Goal: Task Accomplishment & Management: Manage account settings

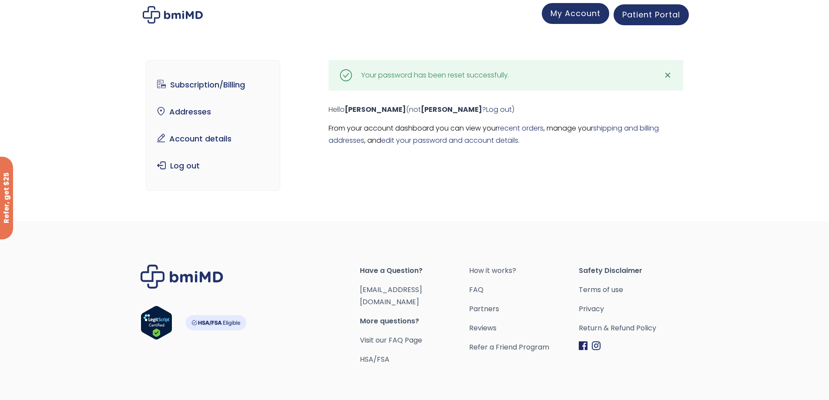
click at [567, 19] on link "My Account" at bounding box center [575, 13] width 67 height 21
click at [563, 8] on span "My Account" at bounding box center [575, 13] width 50 height 11
click at [634, 17] on span "Patient Portal" at bounding box center [651, 13] width 58 height 11
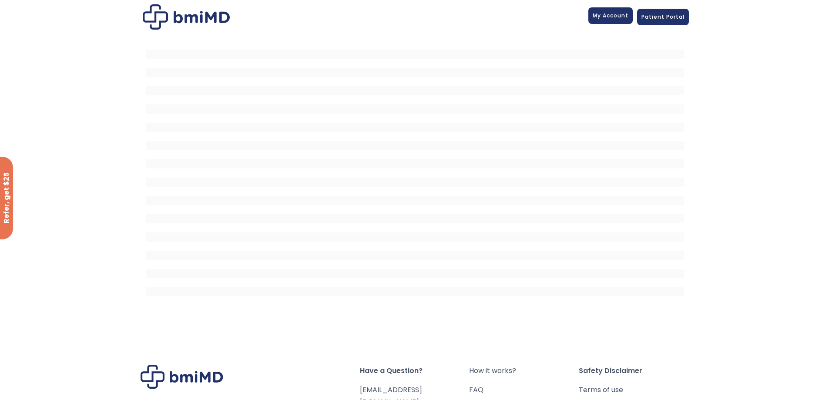
click at [616, 20] on link "My Account" at bounding box center [610, 15] width 44 height 17
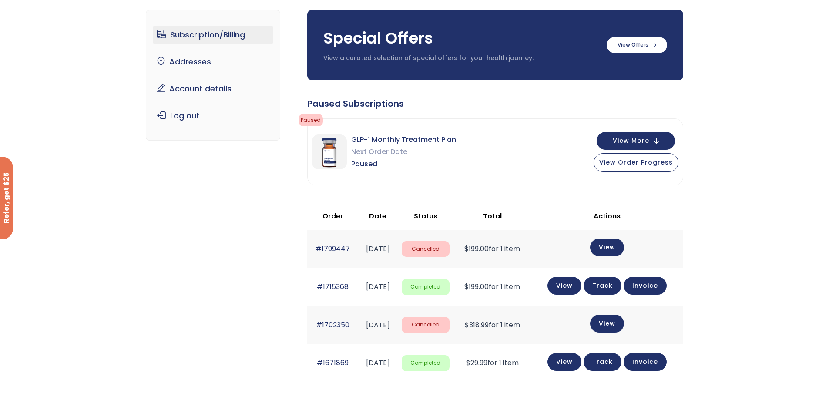
scroll to position [59, 0]
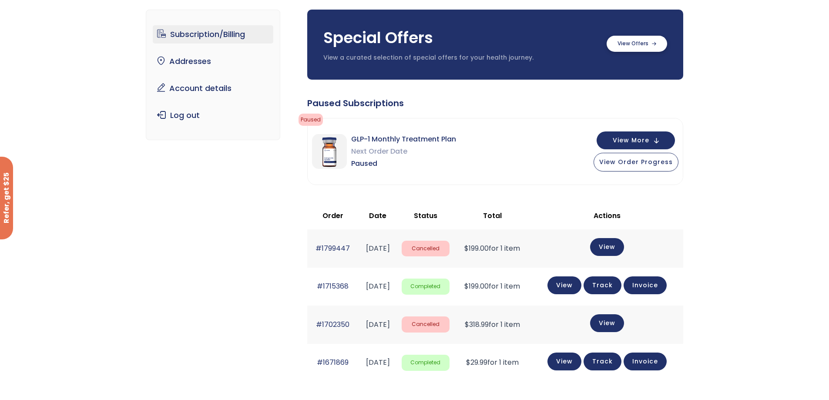
click at [639, 41] on label at bounding box center [637, 44] width 60 height 16
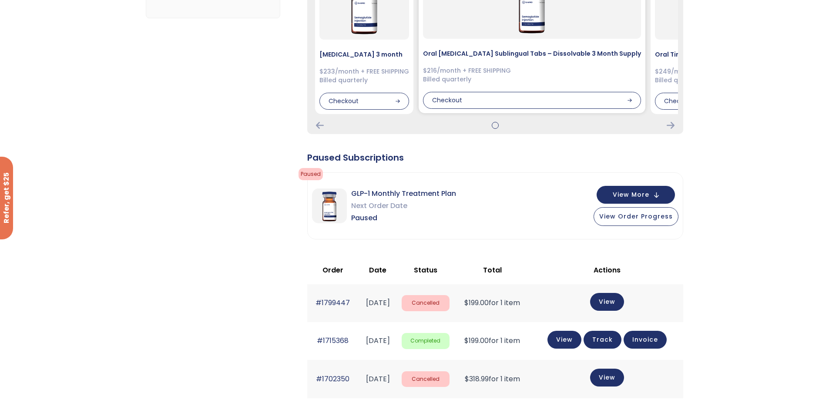
scroll to position [181, 0]
click at [644, 194] on span "View More" at bounding box center [631, 194] width 37 height 6
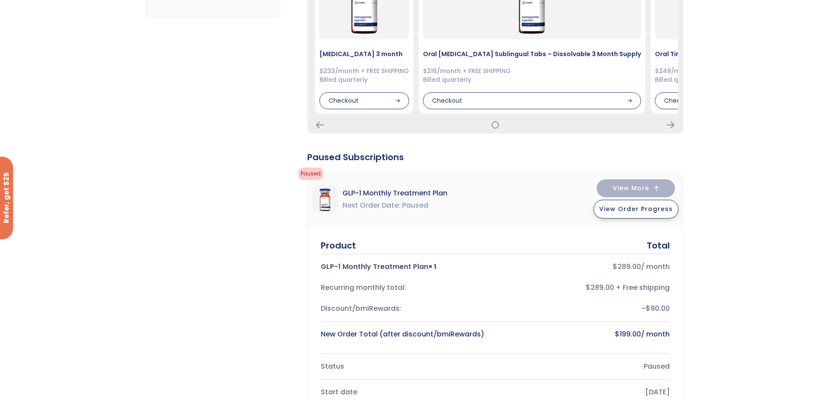
click at [638, 210] on span "View Order Progress" at bounding box center [636, 209] width 74 height 9
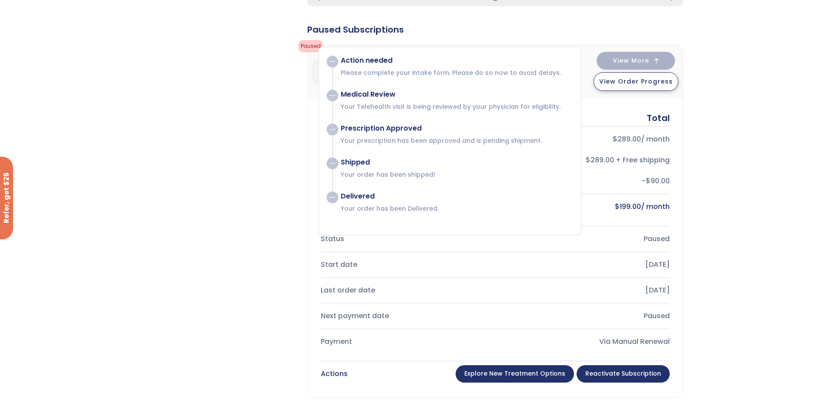
scroll to position [309, 0]
click at [645, 83] on span "View Order Progress" at bounding box center [636, 81] width 74 height 9
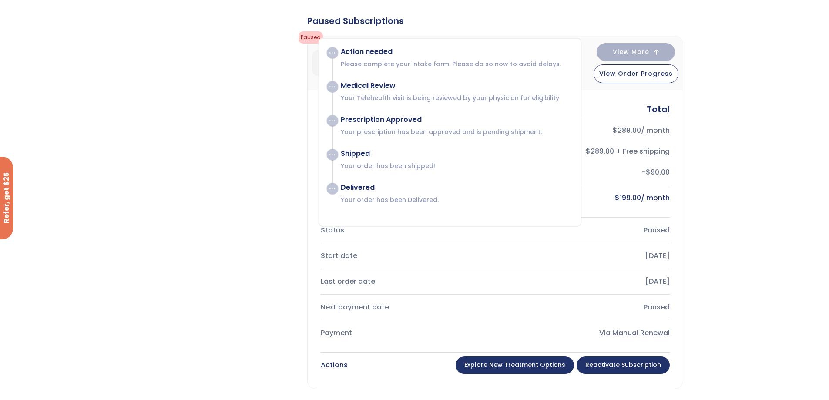
click at [624, 364] on link "Reactivate Subscription" at bounding box center [623, 364] width 93 height 17
